Goal: Information Seeking & Learning: Learn about a topic

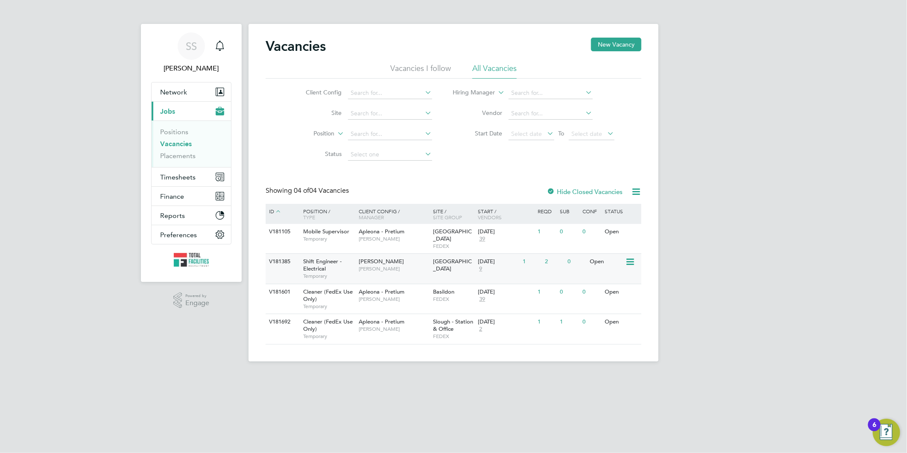
click at [335, 262] on div "Shift Engineer - Electrical Temporary" at bounding box center [327, 268] width 60 height 29
click at [178, 146] on link "Vacancies" at bounding box center [176, 144] width 32 height 8
click at [179, 154] on link "Placements" at bounding box center [177, 156] width 35 height 8
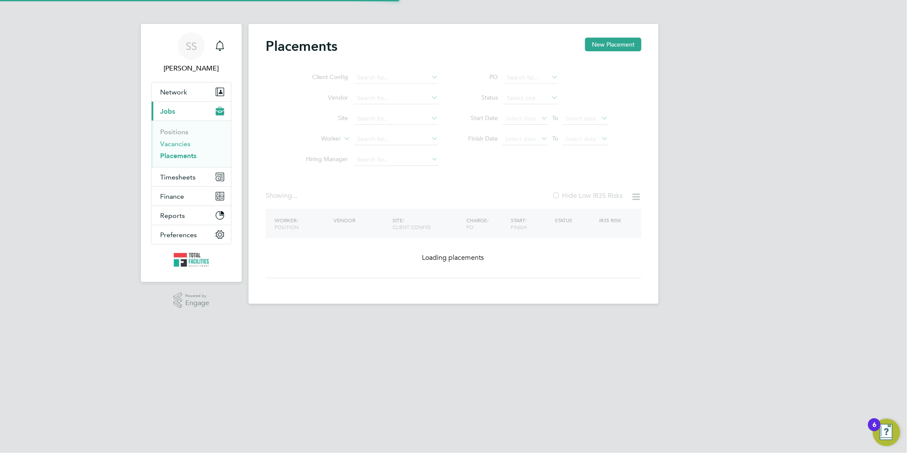
click at [177, 148] on link "Vacancies" at bounding box center [175, 144] width 30 height 8
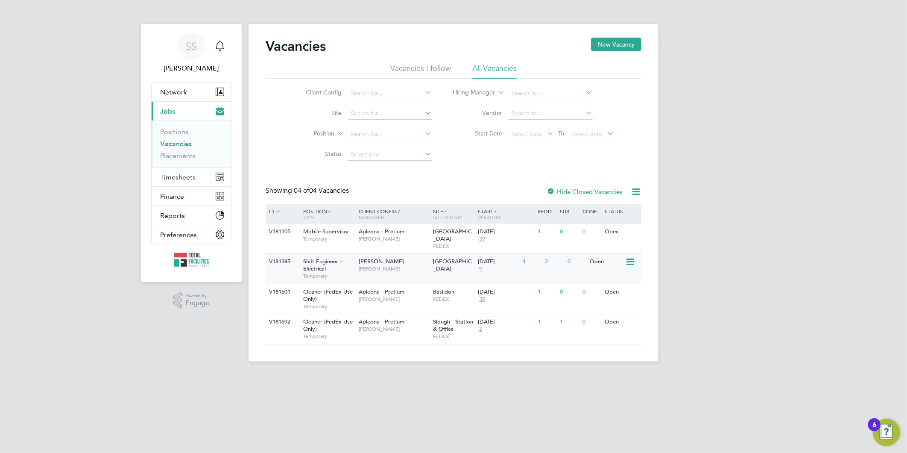
click at [482, 265] on span "9" at bounding box center [481, 268] width 6 height 7
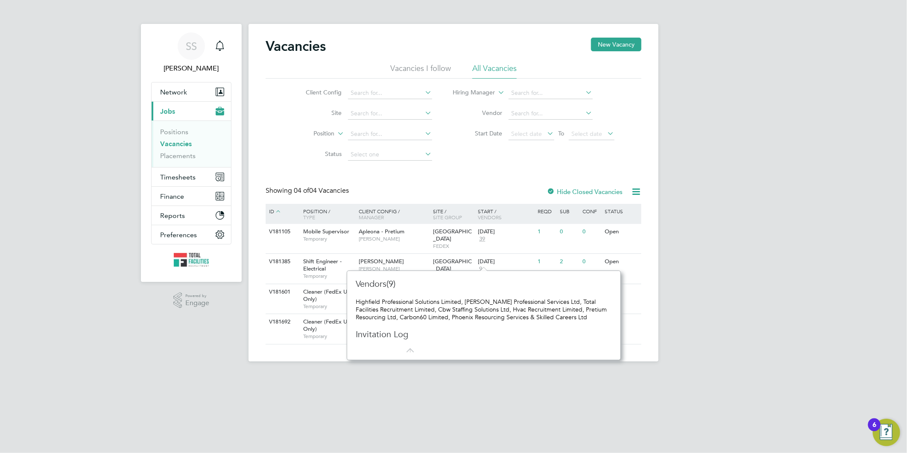
click at [677, 260] on div "SS Sam Skinner Notifications Applications: Network Team Members Businesses Site…" at bounding box center [453, 187] width 907 height 375
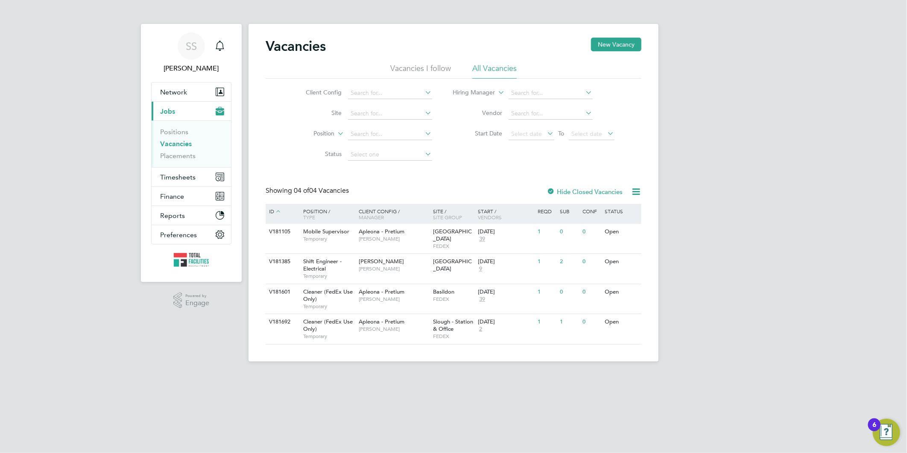
click at [168, 147] on link "Vacancies" at bounding box center [176, 144] width 32 height 8
click at [152, 102] on button "Current page: Jobs" at bounding box center [191, 111] width 79 height 19
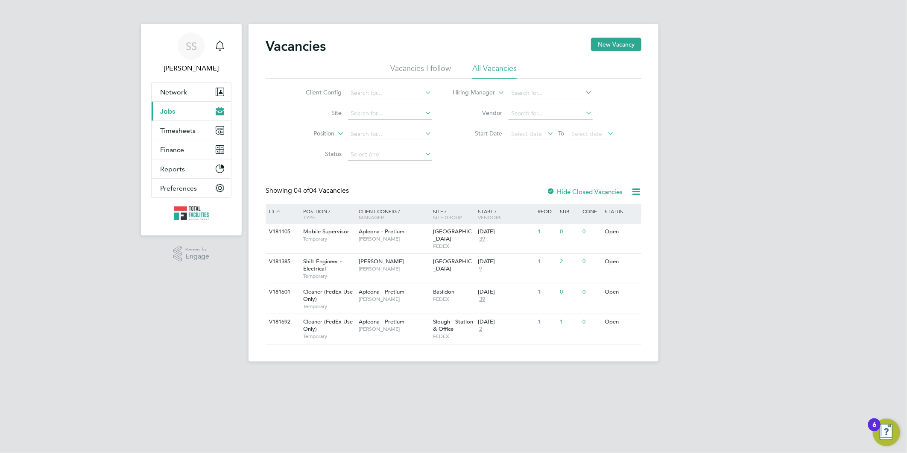
click at [171, 109] on span "Jobs" at bounding box center [167, 111] width 15 height 8
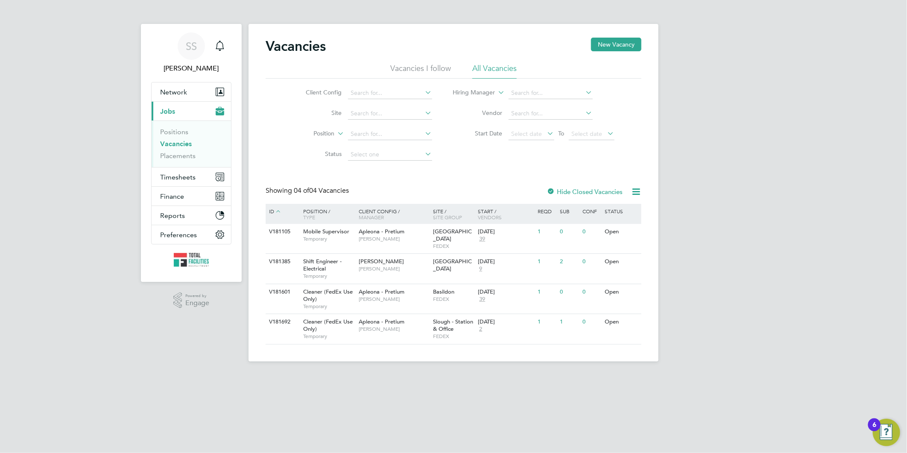
click at [168, 140] on link "Vacancies" at bounding box center [176, 144] width 32 height 8
click at [181, 145] on link "Vacancies" at bounding box center [176, 144] width 32 height 8
click at [164, 144] on link "Vacancies" at bounding box center [176, 144] width 32 height 8
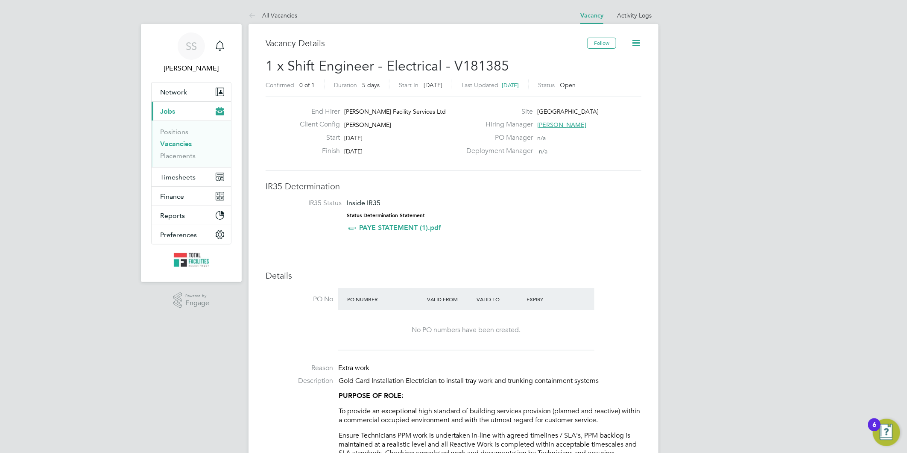
click at [178, 142] on link "Vacancies" at bounding box center [176, 144] width 32 height 8
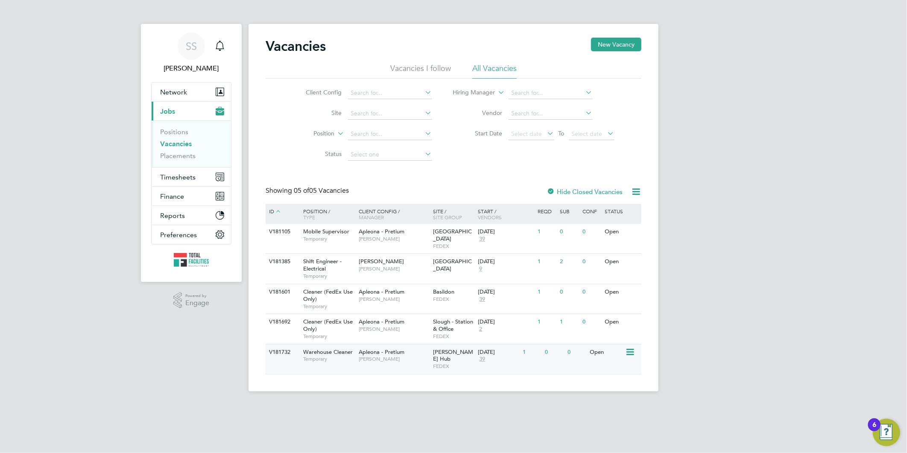
click at [387, 355] on span "[PERSON_NAME]" at bounding box center [394, 358] width 70 height 7
